Goal: Task Accomplishment & Management: Manage account settings

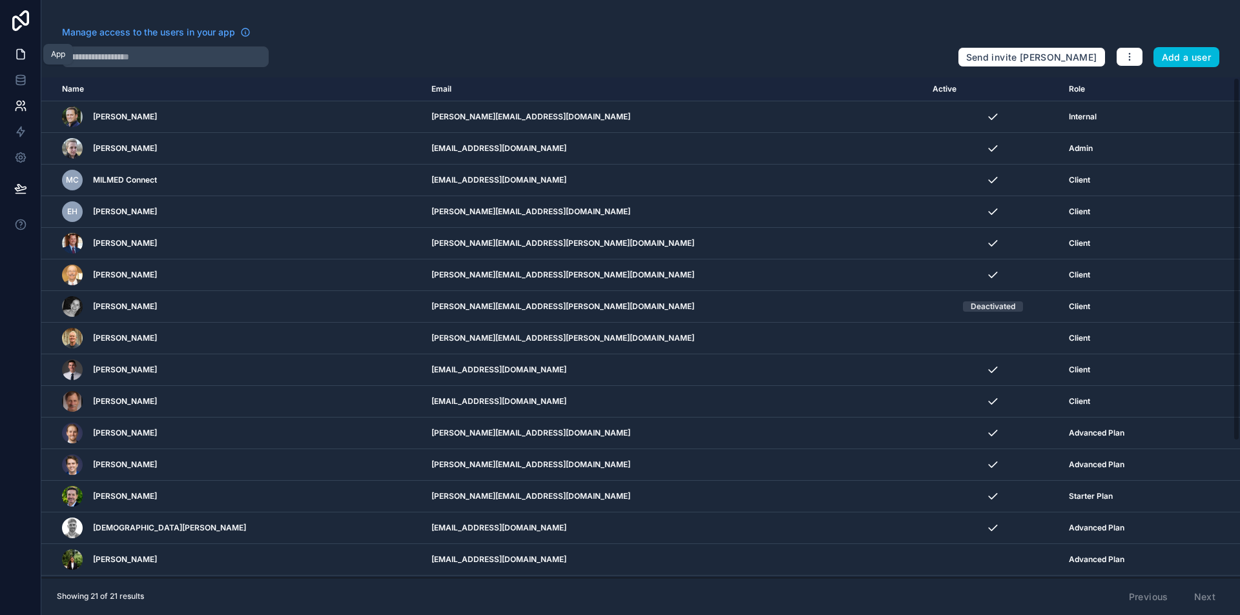
click at [21, 50] on icon at bounding box center [21, 55] width 8 height 10
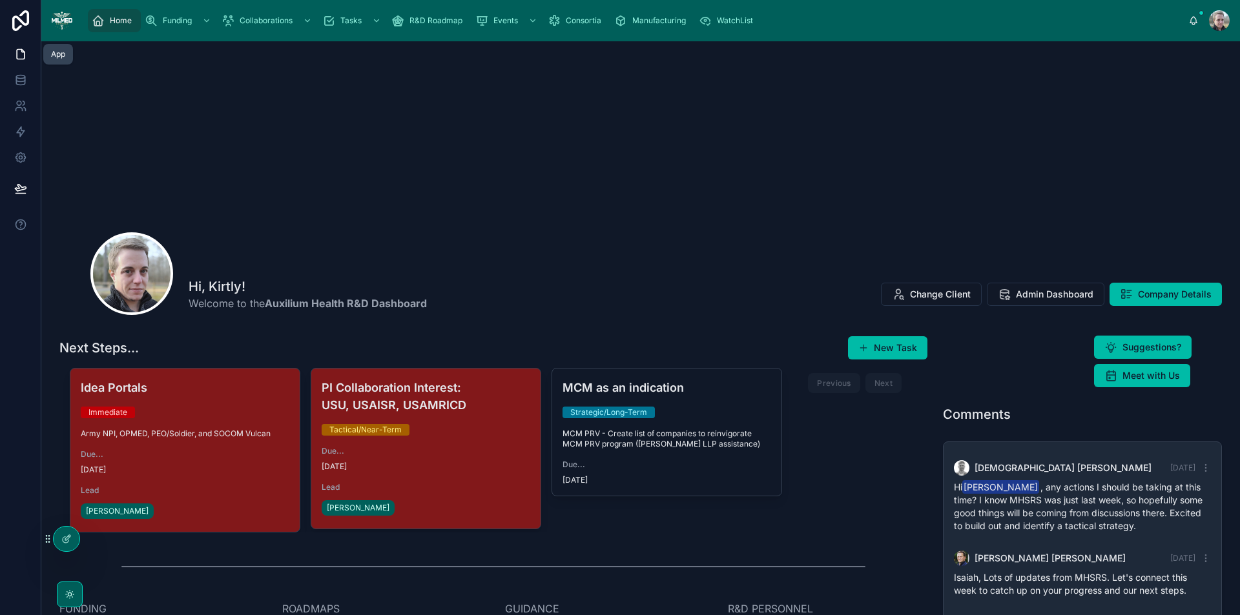
scroll to position [83, 0]
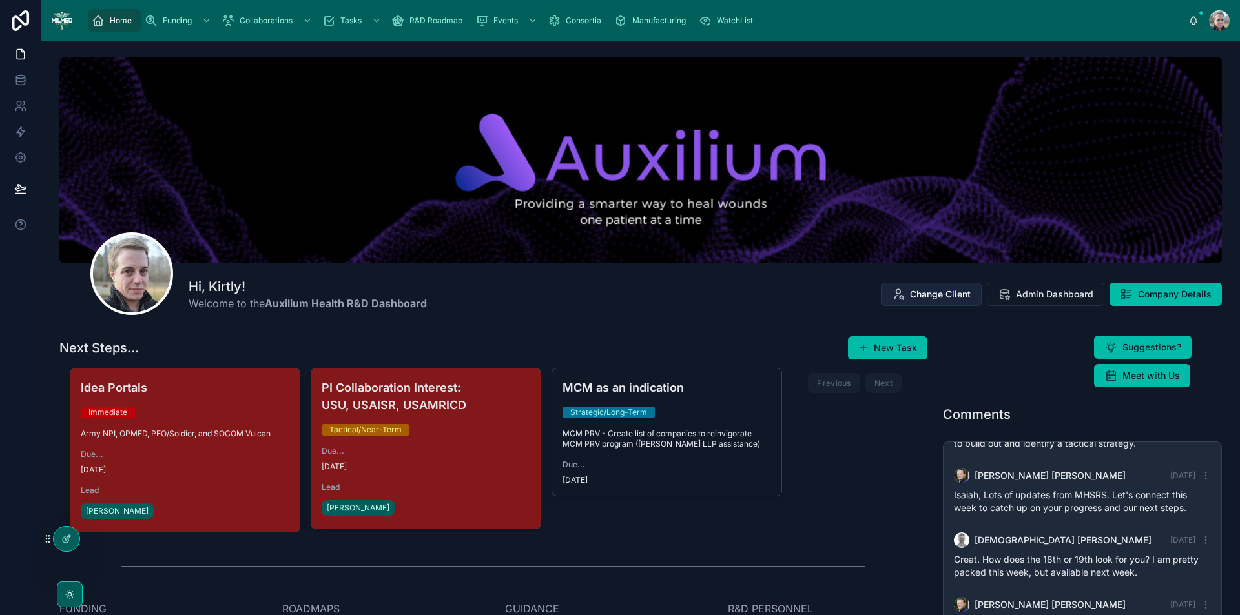
click at [919, 293] on span "Change Client" at bounding box center [940, 294] width 61 height 13
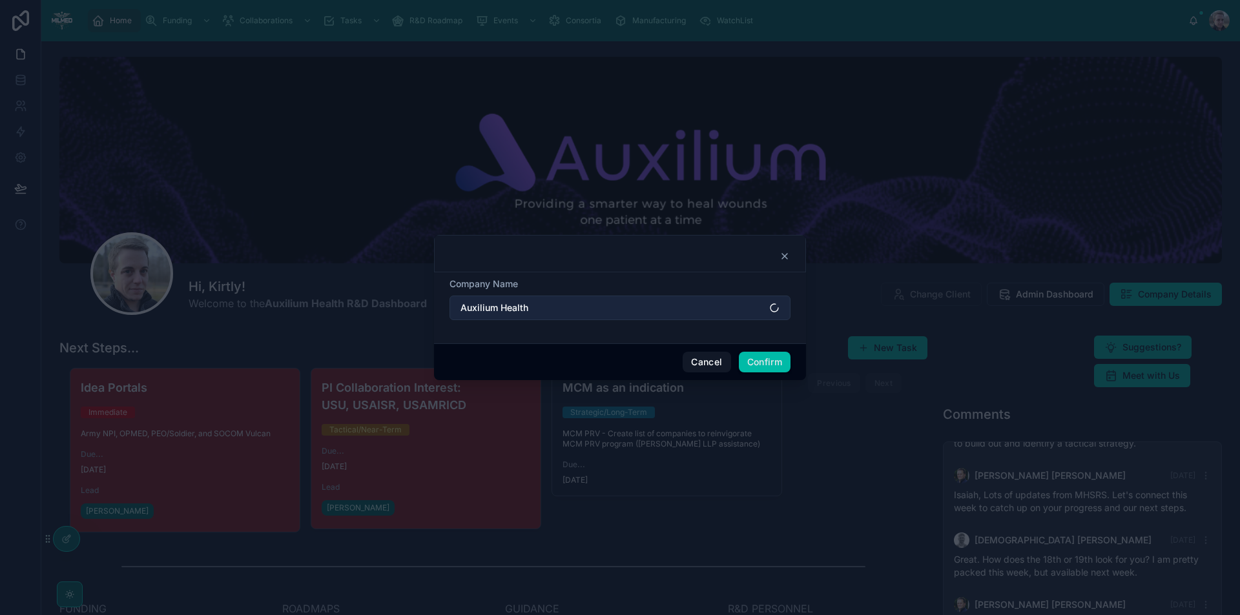
click at [548, 309] on button "Auxilium Health" at bounding box center [619, 308] width 341 height 25
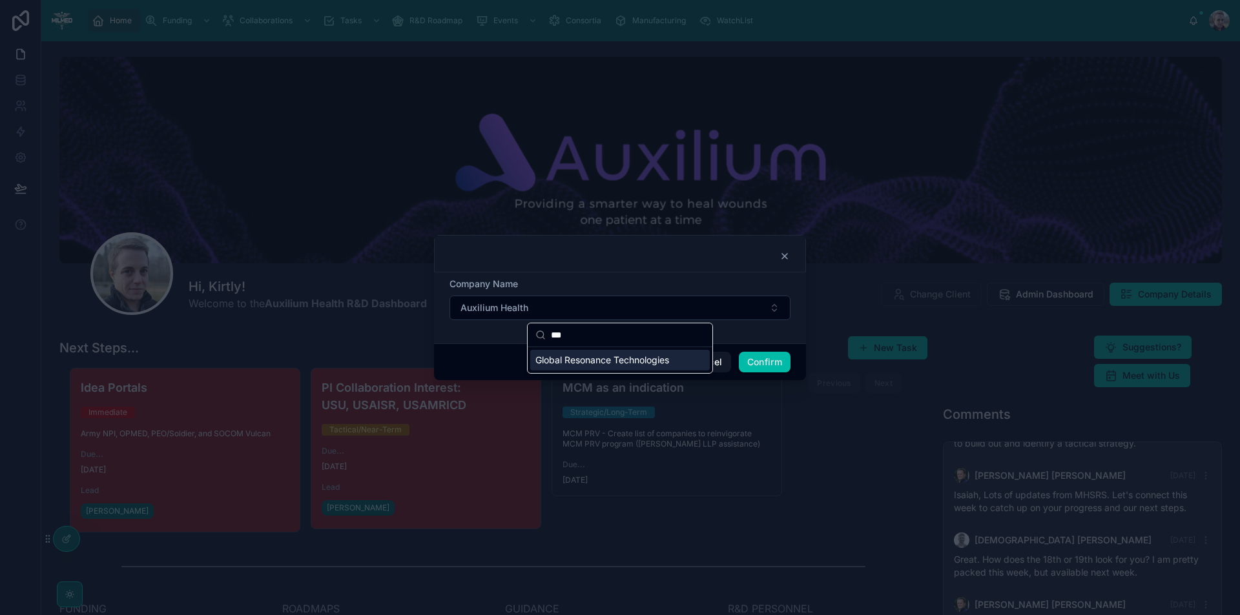
type input "***"
click at [575, 362] on span "Global Resonance Technologies" at bounding box center [602, 360] width 134 height 13
click at [766, 360] on button "Confirm" at bounding box center [765, 362] width 52 height 21
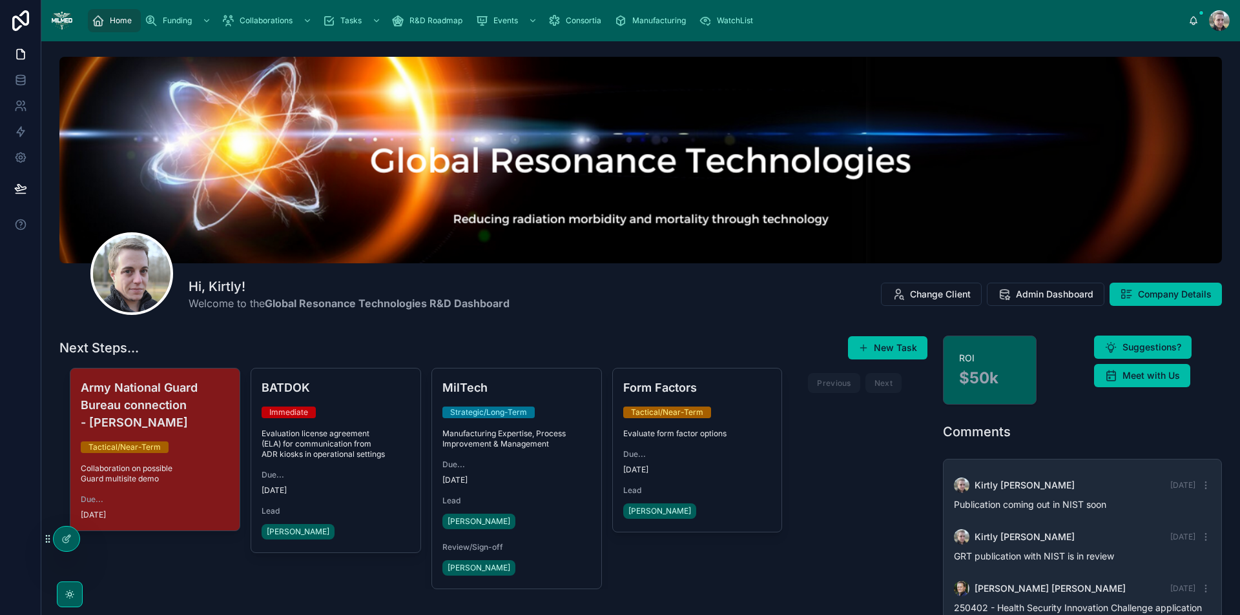
scroll to position [413, 0]
